Goal: Use online tool/utility

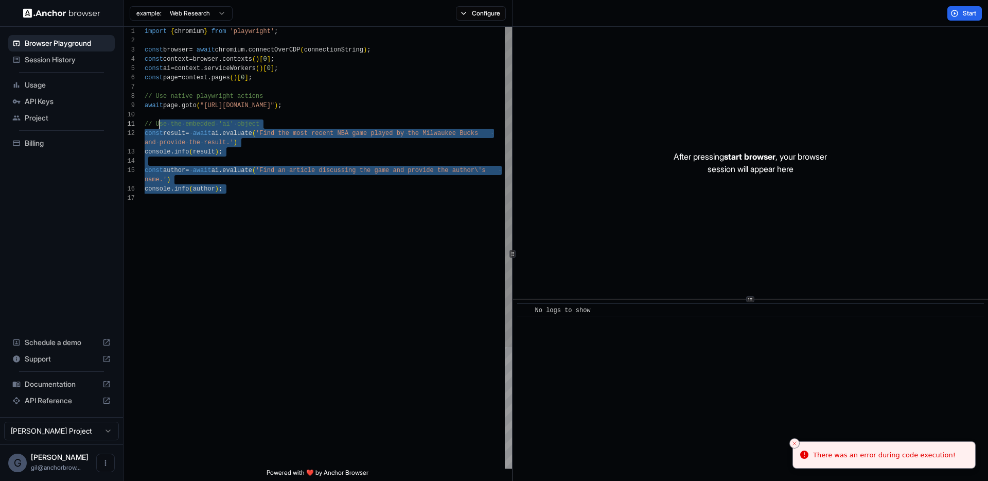
scroll to position [83, 0]
drag, startPoint x: 271, startPoint y: 211, endPoint x: 145, endPoint y: 115, distance: 158.6
click at [145, 115] on div "import { chromium } from 'playwright' ; const browser = await chromium . connec…" at bounding box center [328, 331] width 367 height 608
type textarea "**********"
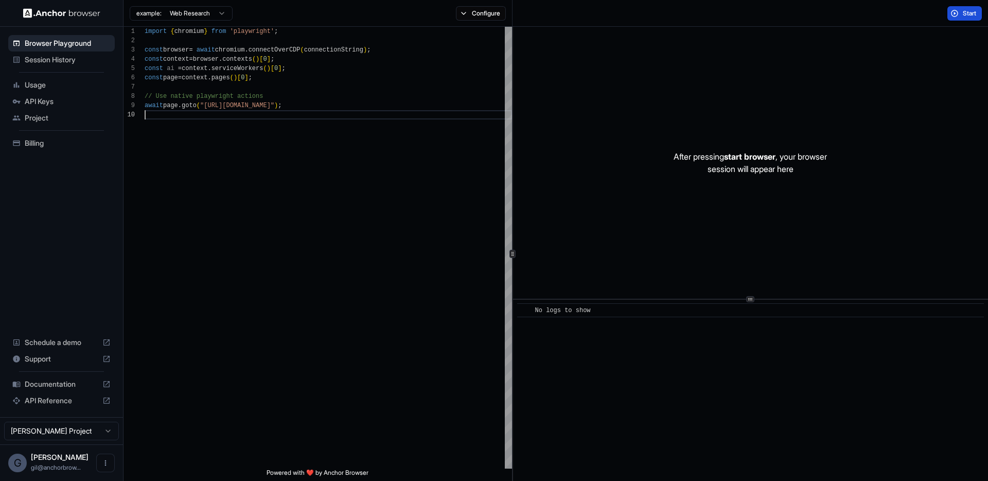
click at [964, 12] on span "Start" at bounding box center [970, 13] width 14 height 8
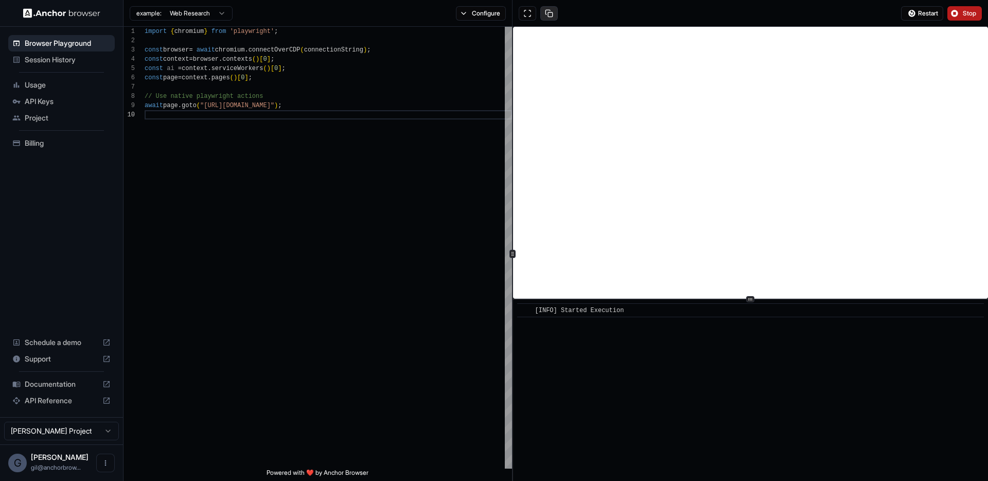
click at [549, 10] on button at bounding box center [548, 13] width 17 height 14
click at [547, 13] on button at bounding box center [548, 13] width 17 height 14
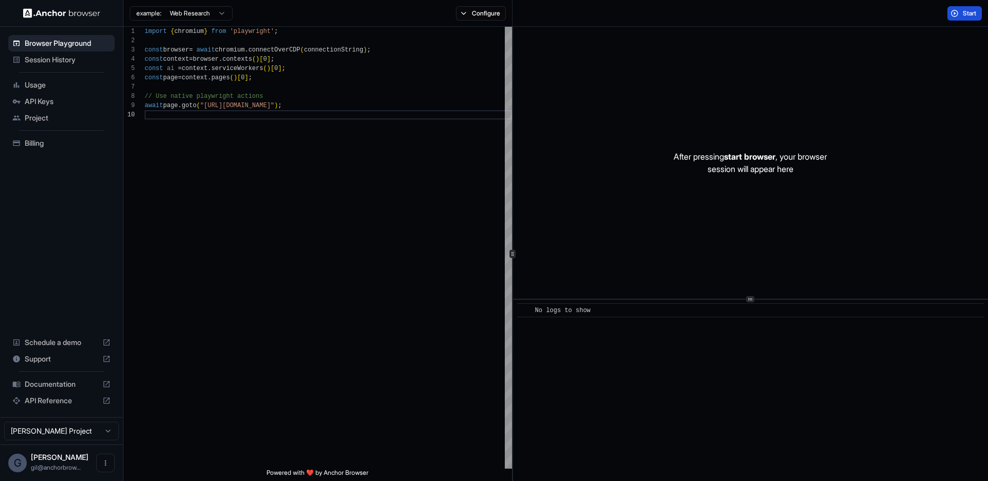
click at [969, 14] on span "Start" at bounding box center [970, 13] width 14 height 8
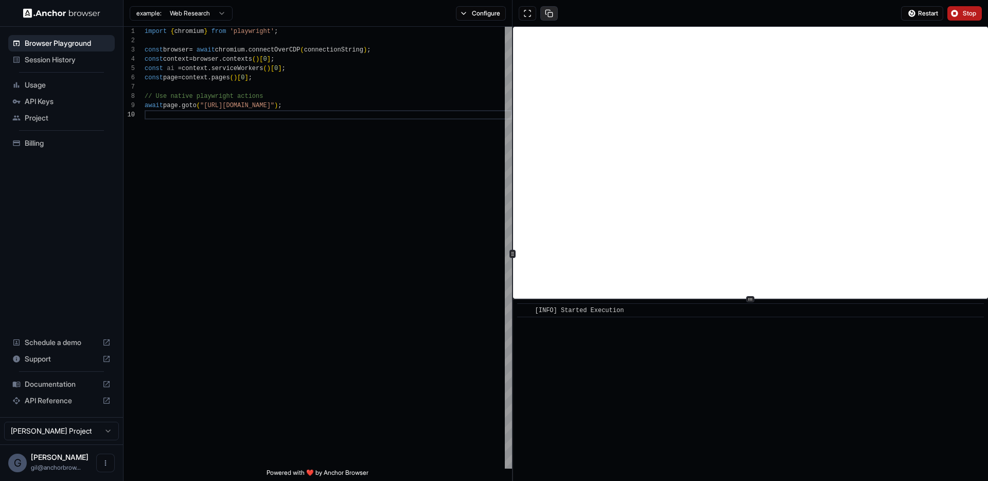
click at [552, 12] on button at bounding box center [548, 13] width 17 height 14
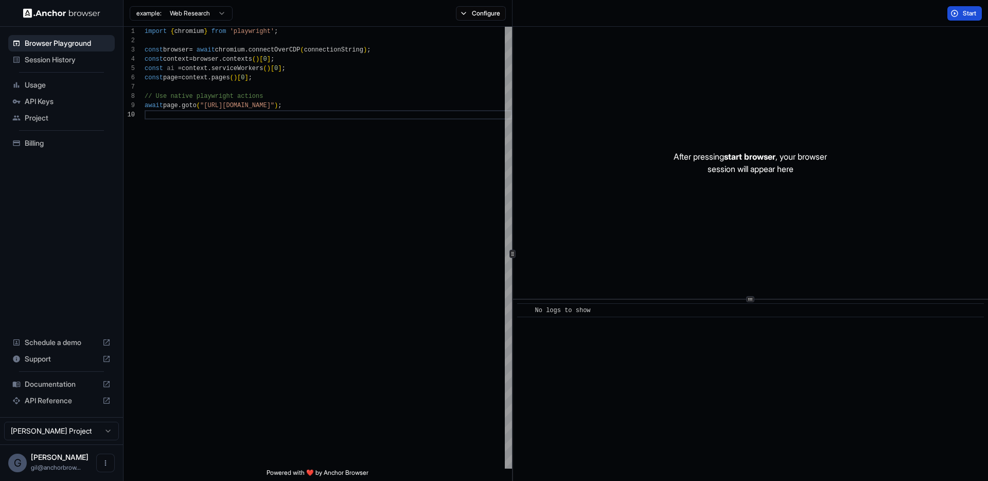
click at [747, 15] on div "Start" at bounding box center [749, 13] width 475 height 27
click at [953, 14] on button "Start" at bounding box center [964, 13] width 34 height 14
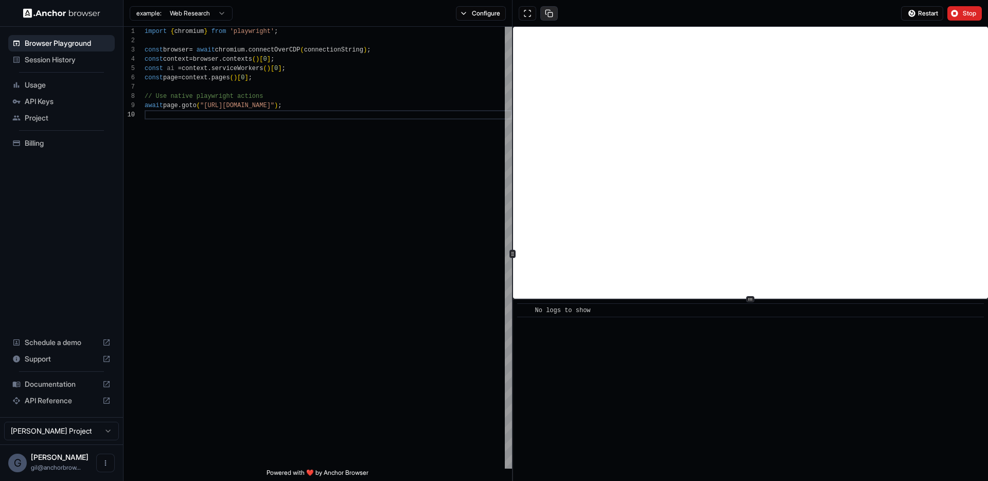
click at [551, 13] on button at bounding box center [548, 13] width 17 height 14
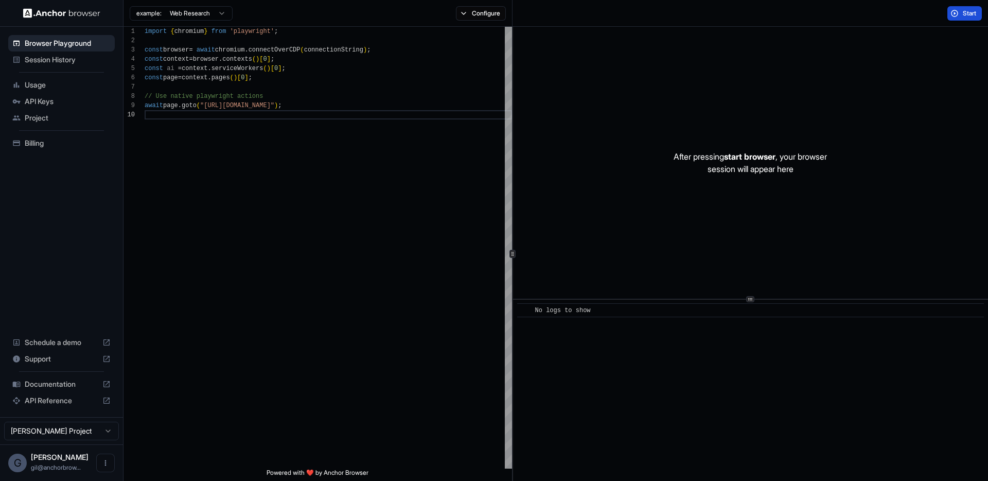
click at [967, 8] on button "Start" at bounding box center [964, 13] width 34 height 14
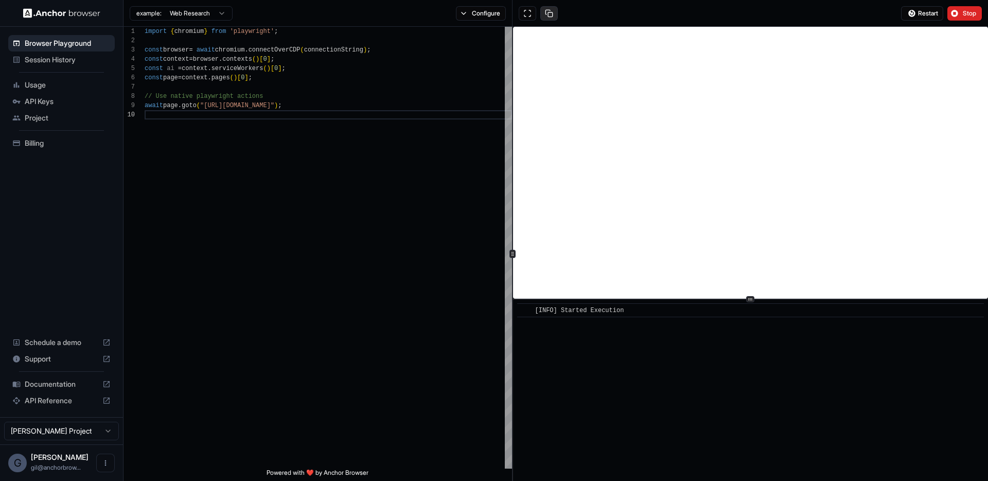
click at [551, 11] on button at bounding box center [548, 13] width 17 height 14
click at [549, 14] on button at bounding box center [548, 13] width 17 height 14
click at [549, 15] on button at bounding box center [548, 13] width 17 height 14
click at [549, 13] on button at bounding box center [548, 13] width 17 height 14
